Goal: Information Seeking & Learning: Learn about a topic

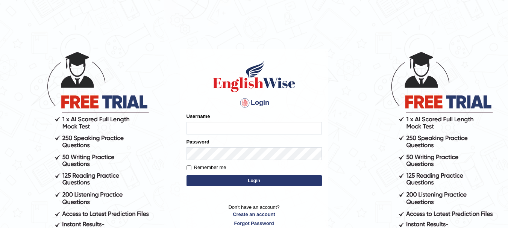
type input "rogialazim77"
click at [235, 177] on button "Login" at bounding box center [253, 180] width 135 height 11
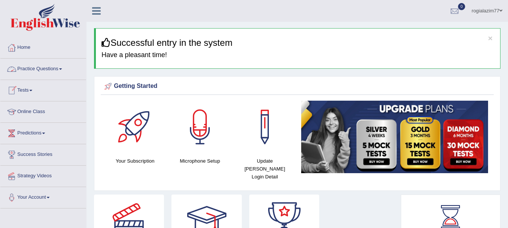
click at [62, 69] on span at bounding box center [60, 69] width 3 height 2
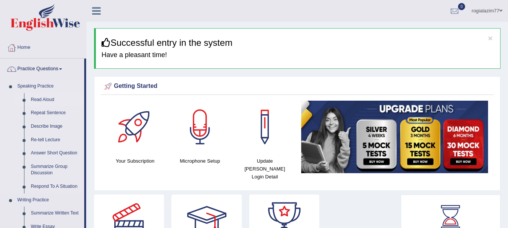
click at [38, 100] on link "Read Aloud" at bounding box center [55, 100] width 57 height 14
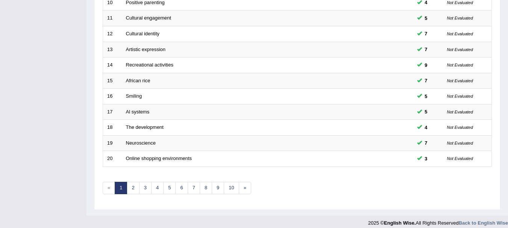
scroll to position [269, 0]
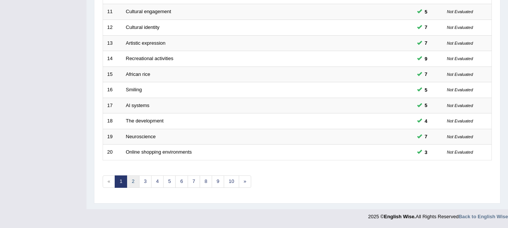
click at [133, 178] on link "2" at bounding box center [133, 181] width 12 height 12
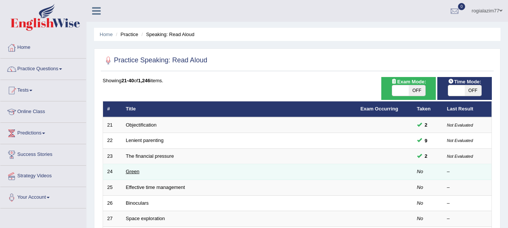
click at [138, 172] on link "Green" at bounding box center [133, 172] width 14 height 6
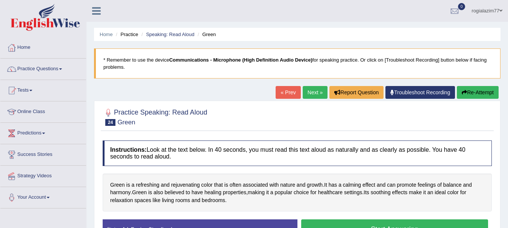
click at [315, 221] on div "Instructions: Look at the text below. In 40 seconds, you must read this text al…" at bounding box center [297, 193] width 393 height 112
click at [315, 221] on button "Start Answering" at bounding box center [394, 228] width 187 height 19
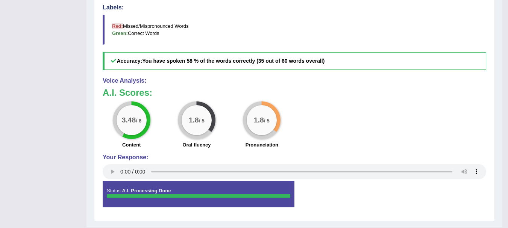
scroll to position [292, 0]
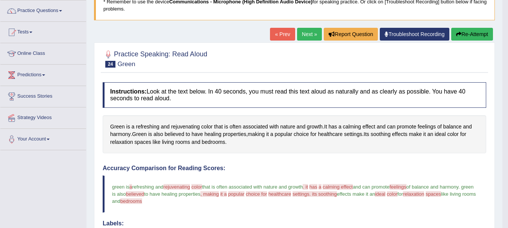
scroll to position [52, 0]
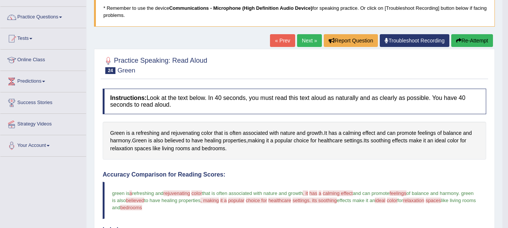
click at [471, 44] on button "Re-Attempt" at bounding box center [472, 40] width 42 height 13
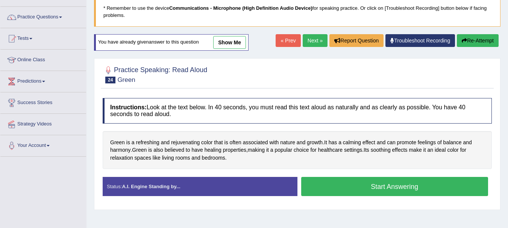
click at [375, 185] on button "Start Answering" at bounding box center [394, 186] width 187 height 19
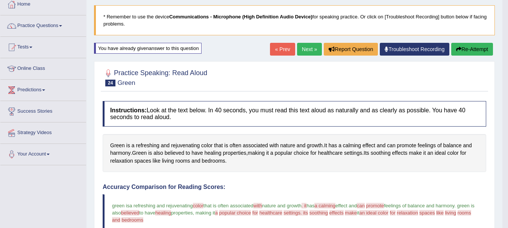
scroll to position [41, 0]
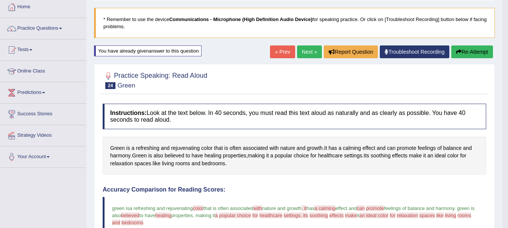
click at [302, 48] on link "Next »" at bounding box center [309, 51] width 25 height 13
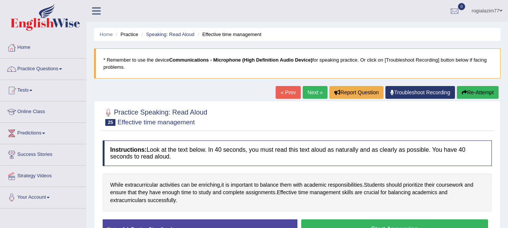
click at [390, 220] on button "Start Answering" at bounding box center [394, 228] width 187 height 19
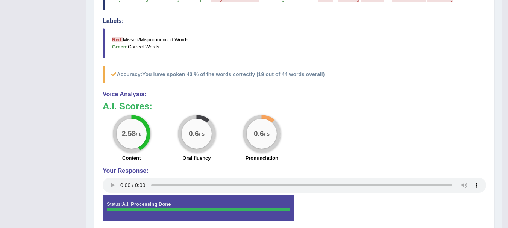
scroll to position [255, 0]
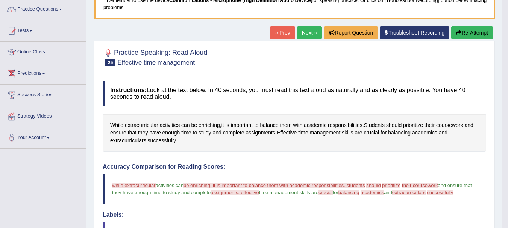
scroll to position [59, 0]
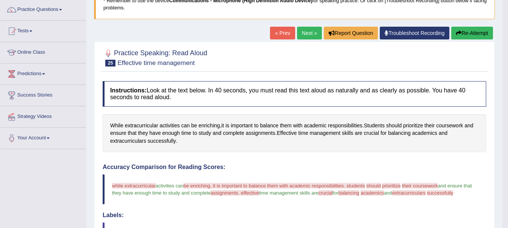
click at [479, 32] on button "Re-Attempt" at bounding box center [472, 33] width 42 height 13
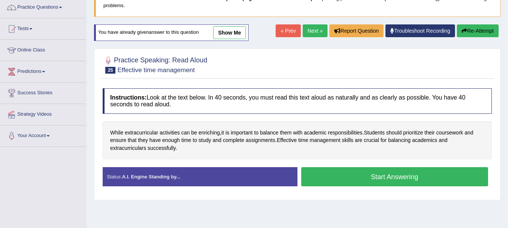
click at [396, 178] on button "Start Answering" at bounding box center [394, 176] width 187 height 19
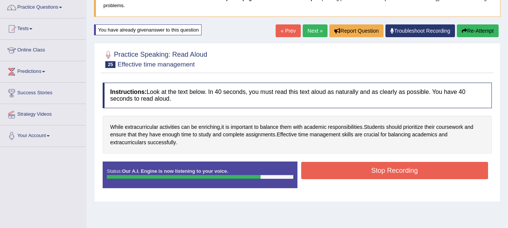
click at [396, 175] on button "Stop Recording" at bounding box center [394, 170] width 187 height 17
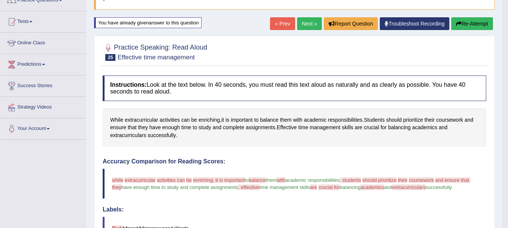
scroll to position [62, 0]
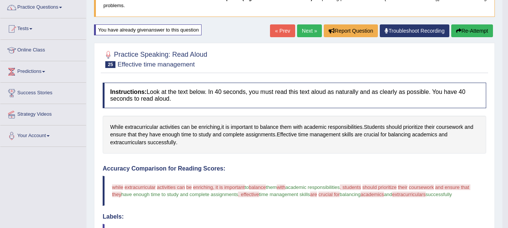
click at [476, 29] on button "Re-Attempt" at bounding box center [472, 30] width 42 height 13
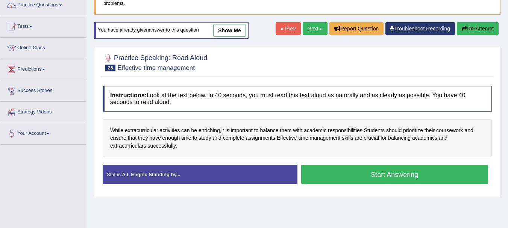
click at [376, 168] on button "Start Answering" at bounding box center [394, 174] width 187 height 19
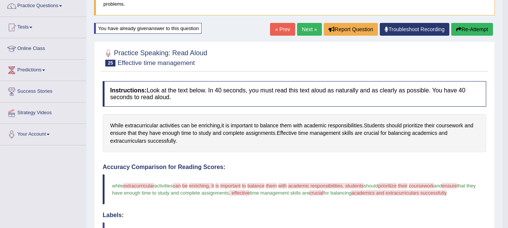
scroll to position [62, 0]
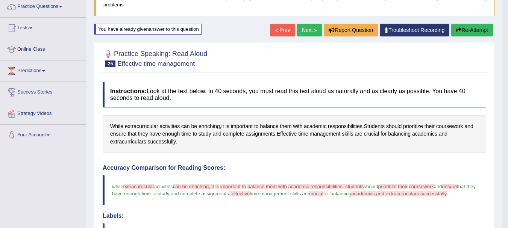
click at [474, 33] on button "Re-Attempt" at bounding box center [472, 30] width 42 height 13
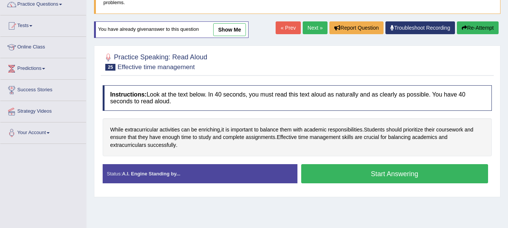
click at [395, 177] on button "Start Answering" at bounding box center [394, 173] width 187 height 19
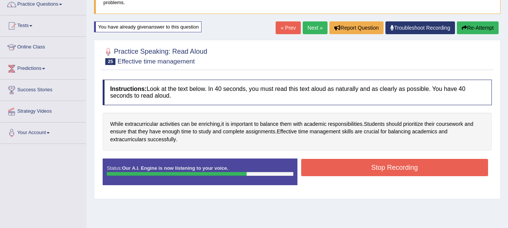
click at [393, 165] on button "Stop Recording" at bounding box center [394, 167] width 187 height 17
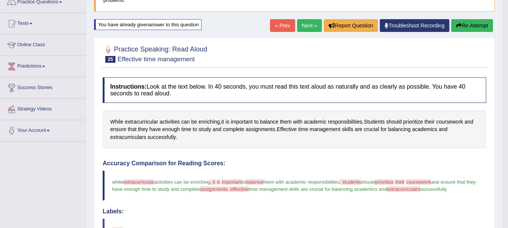
scroll to position [65, 0]
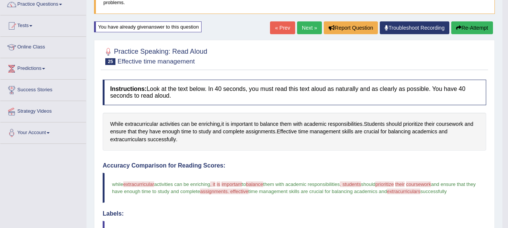
click at [478, 26] on button "Re-Attempt" at bounding box center [472, 27] width 42 height 13
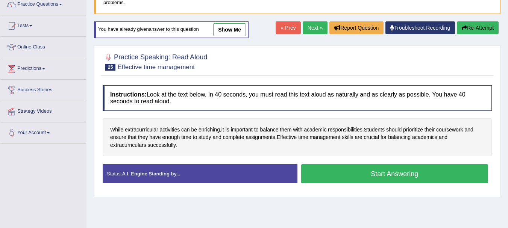
scroll to position [65, 0]
click at [400, 173] on button "Start Answering" at bounding box center [394, 173] width 187 height 19
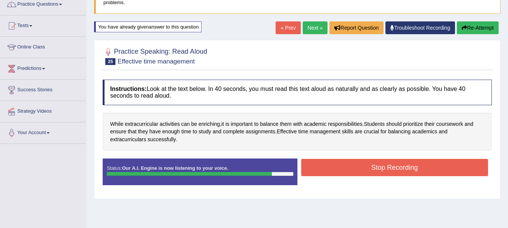
click at [400, 173] on button "Stop Recording" at bounding box center [394, 167] width 187 height 17
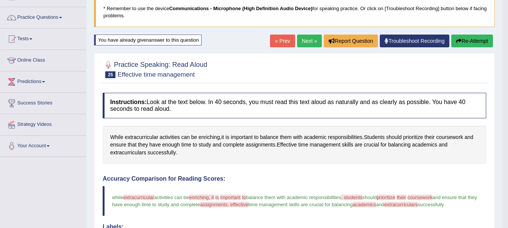
scroll to position [50, 0]
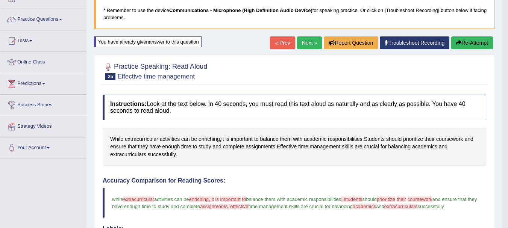
click at [463, 43] on button "Re-Attempt" at bounding box center [472, 42] width 42 height 13
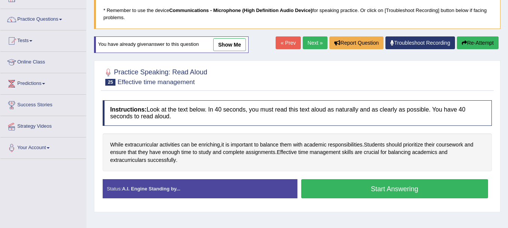
scroll to position [50, 0]
click at [379, 191] on button "Start Answering" at bounding box center [394, 188] width 187 height 19
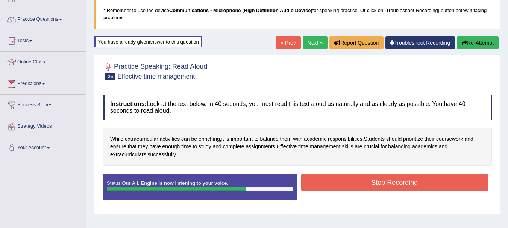
click at [378, 191] on button "Stop Recording" at bounding box center [394, 182] width 187 height 17
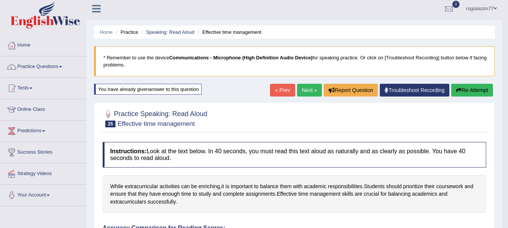
scroll to position [0, 0]
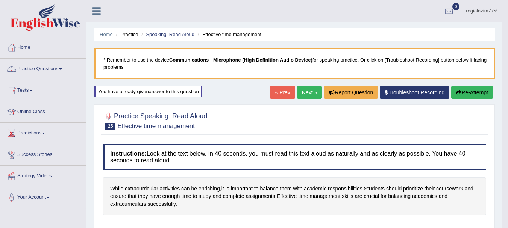
click at [305, 94] on link "Next »" at bounding box center [309, 92] width 25 height 13
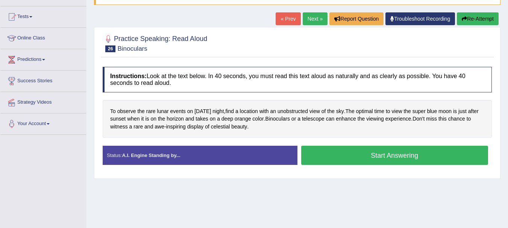
scroll to position [75, 0]
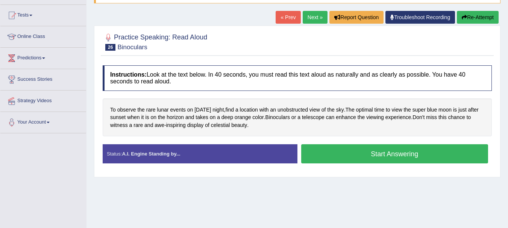
click at [391, 152] on button "Start Answering" at bounding box center [394, 153] width 187 height 19
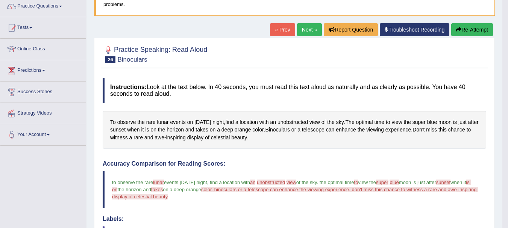
scroll to position [60, 0]
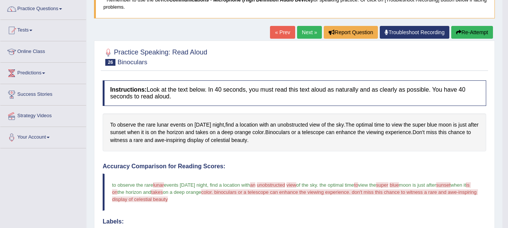
click at [460, 32] on button "Re-Attempt" at bounding box center [472, 32] width 42 height 13
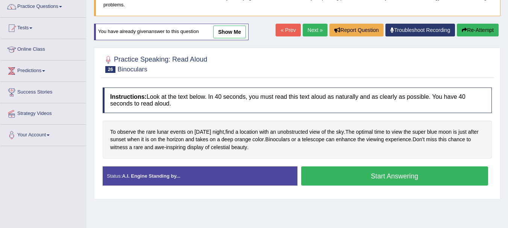
click at [337, 177] on button "Start Answering" at bounding box center [394, 175] width 187 height 19
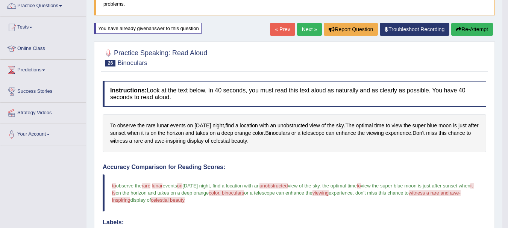
scroll to position [62, 0]
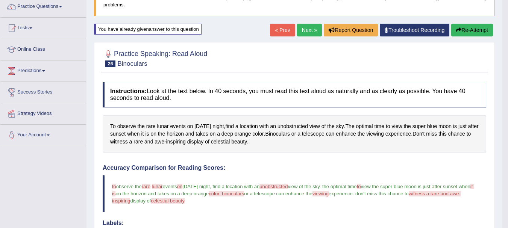
click at [470, 32] on button "Re-Attempt" at bounding box center [472, 30] width 42 height 13
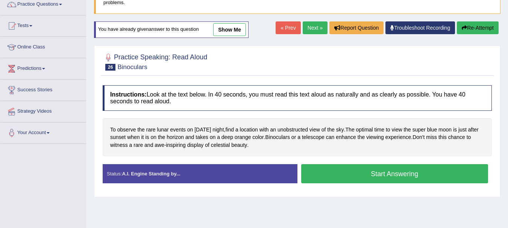
click at [363, 171] on button "Start Answering" at bounding box center [394, 173] width 187 height 19
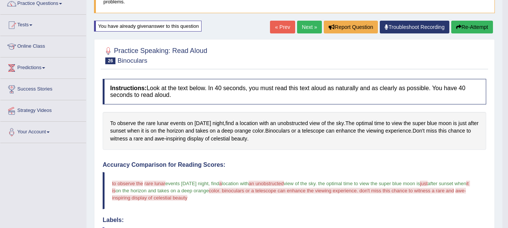
scroll to position [65, 0]
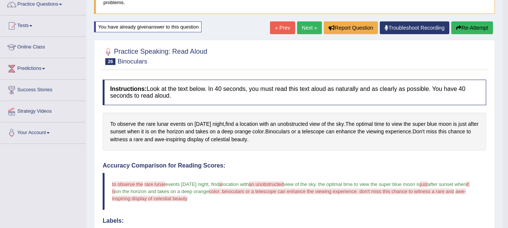
click at [474, 28] on button "Re-Attempt" at bounding box center [472, 27] width 42 height 13
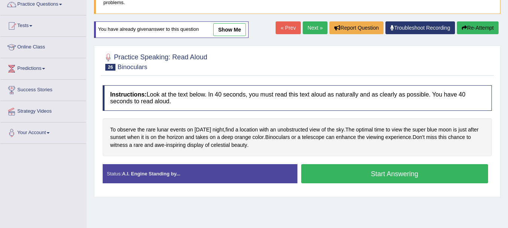
click at [404, 167] on button "Start Answering" at bounding box center [394, 173] width 187 height 19
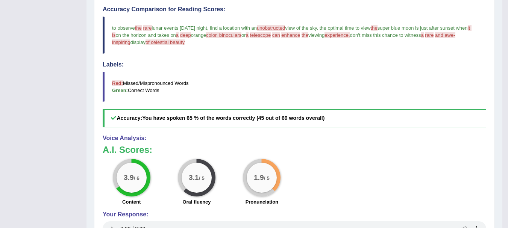
scroll to position [206, 0]
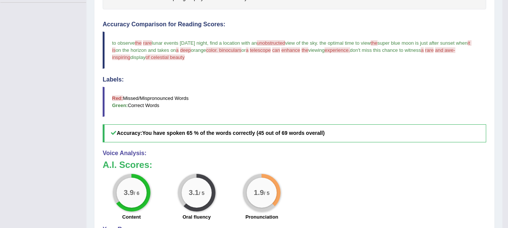
drag, startPoint x: 512, startPoint y: 3, endPoint x: 350, endPoint y: 54, distance: 170.3
click at [350, 54] on blockquote "to observe the there rare are lunar events on wednesday night , find a location…" at bounding box center [294, 50] width 383 height 37
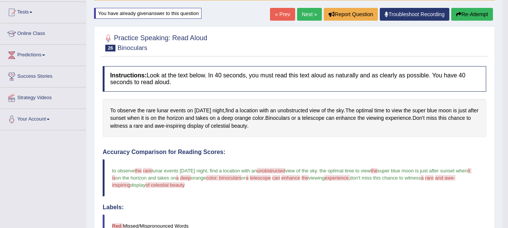
scroll to position [71, 0]
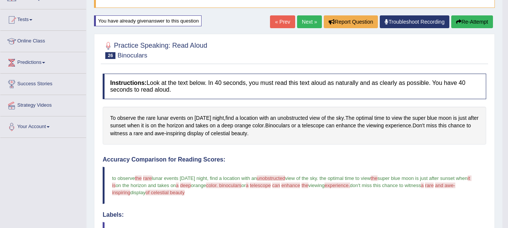
click at [473, 17] on button "Re-Attempt" at bounding box center [472, 21] width 42 height 13
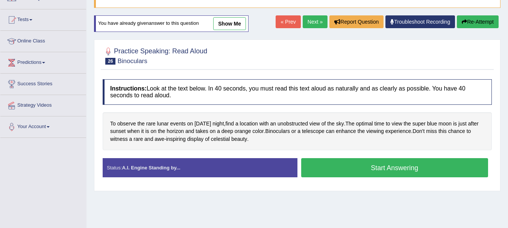
click at [386, 171] on button "Start Answering" at bounding box center [394, 167] width 187 height 19
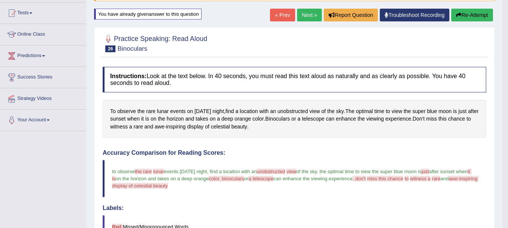
scroll to position [71, 0]
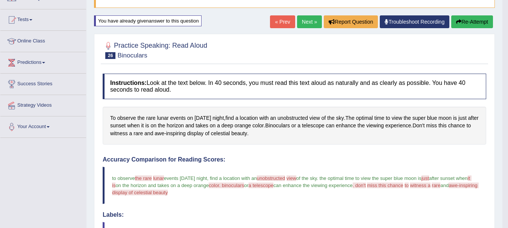
click at [468, 18] on button "Re-Attempt" at bounding box center [472, 21] width 42 height 13
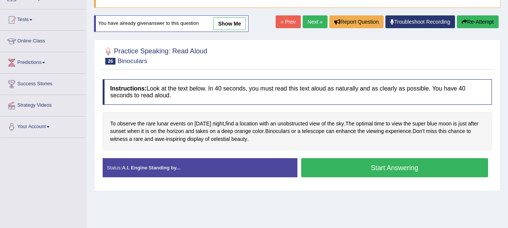
click at [423, 169] on button "Start Answering" at bounding box center [394, 167] width 187 height 19
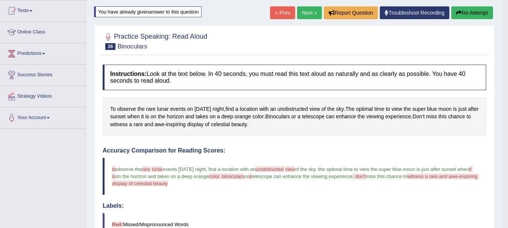
scroll to position [71, 0]
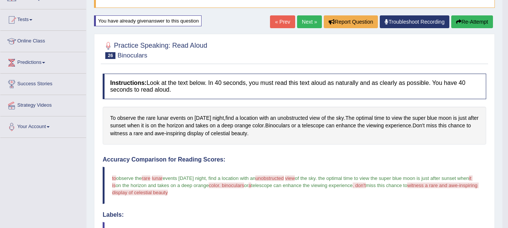
click at [464, 20] on button "Re-Attempt" at bounding box center [472, 21] width 42 height 13
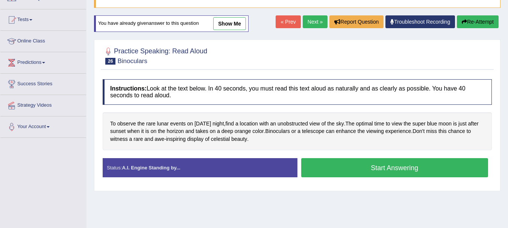
click at [391, 160] on button "Start Answering" at bounding box center [394, 167] width 187 height 19
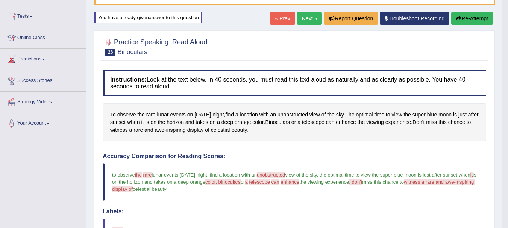
scroll to position [71, 0]
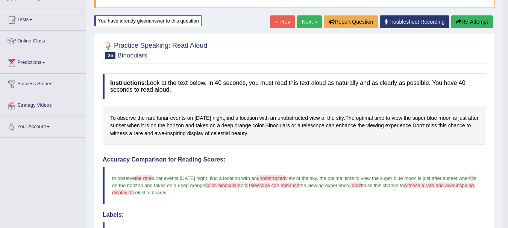
click at [471, 23] on button "Re-Attempt" at bounding box center [472, 21] width 42 height 13
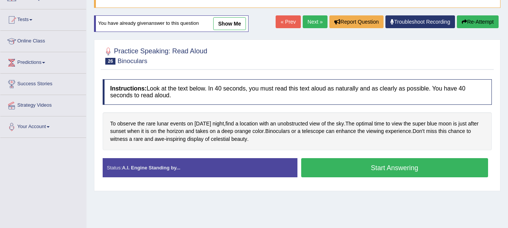
click at [343, 166] on button "Start Answering" at bounding box center [394, 167] width 187 height 19
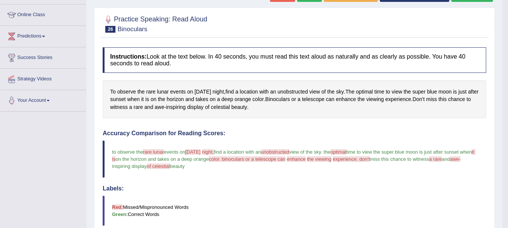
scroll to position [86, 0]
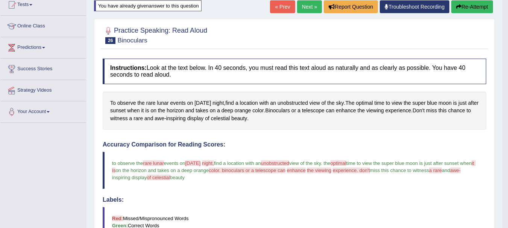
click at [462, 1] on button "Re-Attempt" at bounding box center [472, 6] width 42 height 13
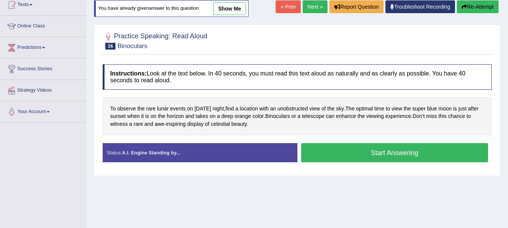
click at [307, 6] on link "Next »" at bounding box center [314, 6] width 25 height 13
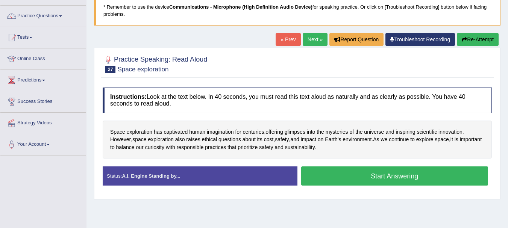
scroll to position [60, 0]
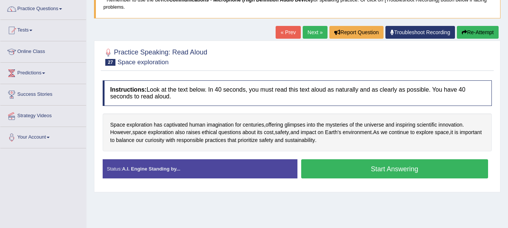
click at [405, 165] on button "Start Answering" at bounding box center [394, 168] width 187 height 19
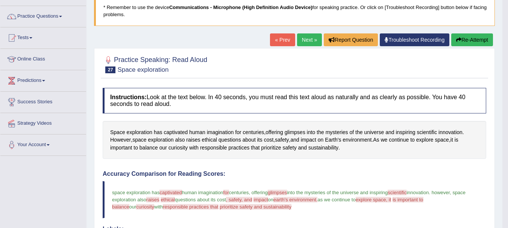
scroll to position [45, 0]
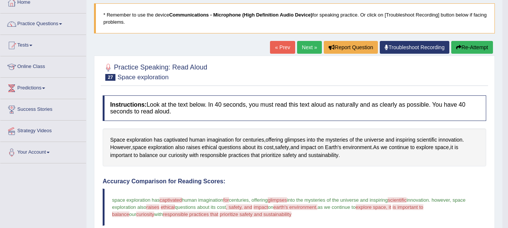
click at [464, 48] on button "Re-Attempt" at bounding box center [472, 47] width 42 height 13
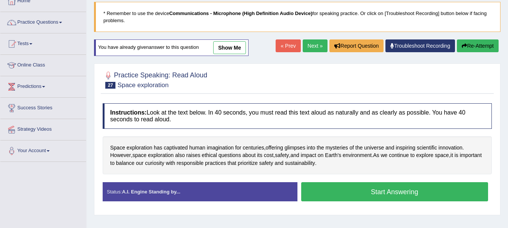
click at [447, 187] on button "Start Answering" at bounding box center [394, 191] width 187 height 19
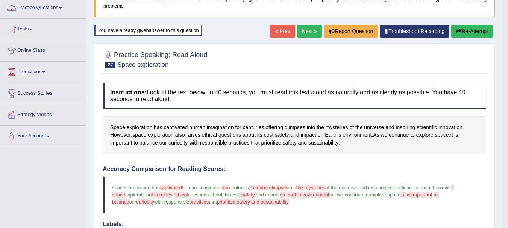
scroll to position [60, 0]
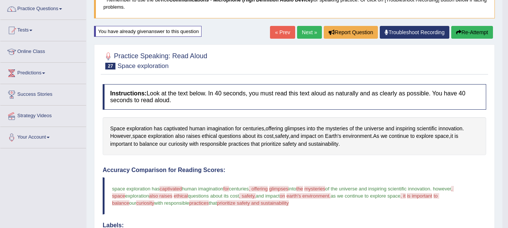
click at [462, 26] on div "Home Practice Speaking: Read Aloud Space exploration * Remember to use the devi…" at bounding box center [293, 192] width 415 height 505
click at [469, 35] on button "Re-Attempt" at bounding box center [472, 32] width 42 height 13
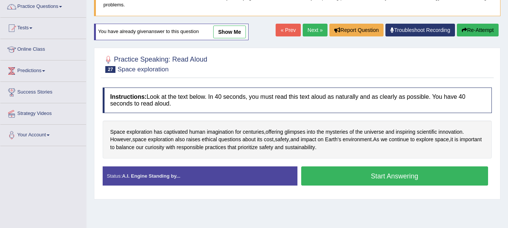
scroll to position [62, 0]
click at [395, 170] on button "Start Answering" at bounding box center [394, 175] width 187 height 19
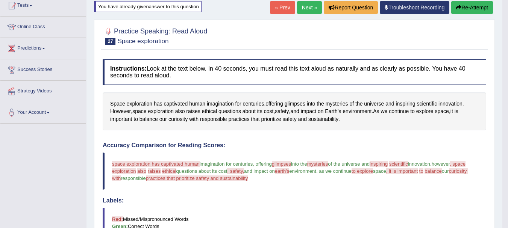
scroll to position [77, 0]
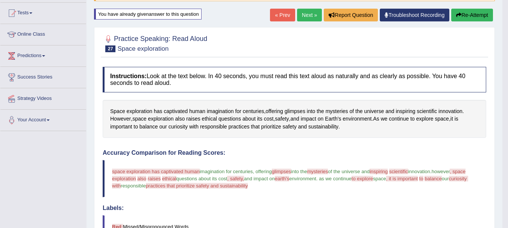
click at [469, 12] on button "Re-Attempt" at bounding box center [472, 15] width 42 height 13
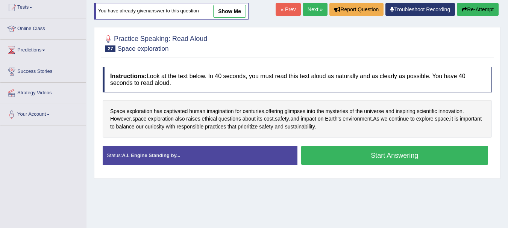
click at [352, 156] on button "Start Answering" at bounding box center [394, 155] width 187 height 19
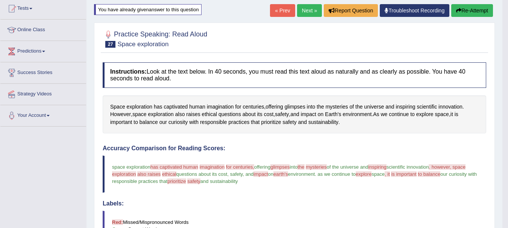
scroll to position [68, 0]
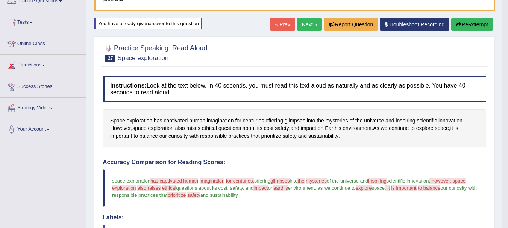
click at [469, 21] on button "Re-Attempt" at bounding box center [472, 24] width 42 height 13
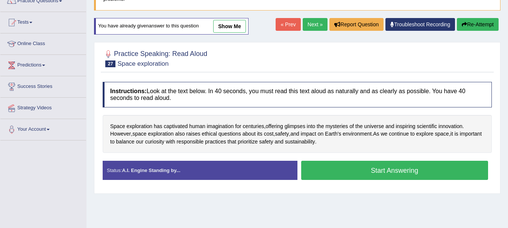
click at [371, 170] on button "Start Answering" at bounding box center [394, 170] width 187 height 19
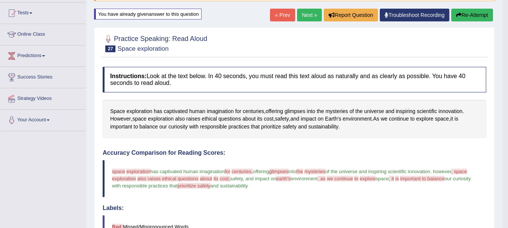
scroll to position [70, 0]
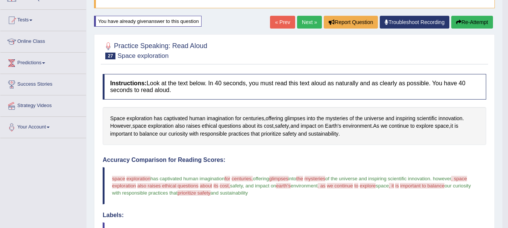
click at [467, 19] on button "Re-Attempt" at bounding box center [472, 22] width 42 height 13
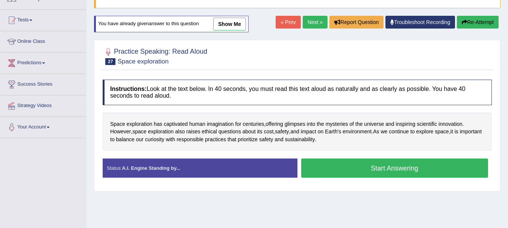
click at [403, 160] on button "Start Answering" at bounding box center [394, 168] width 187 height 19
